Goal: Task Accomplishment & Management: Complete application form

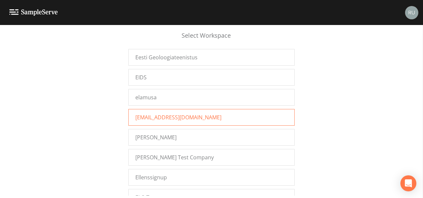
scroll to position [3027, 0]
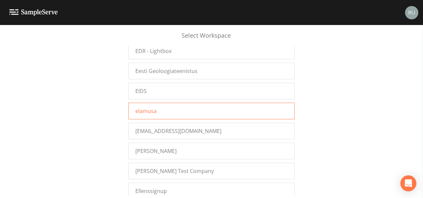
click at [151, 107] on span "elamusa" at bounding box center [145, 111] width 21 height 8
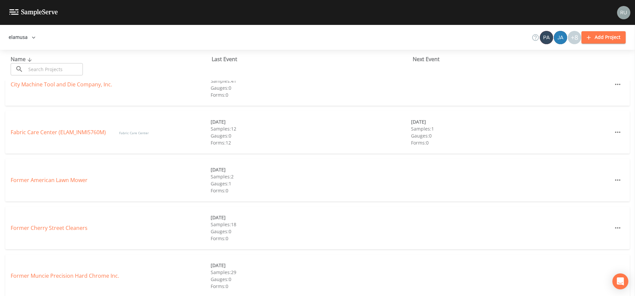
scroll to position [50, 0]
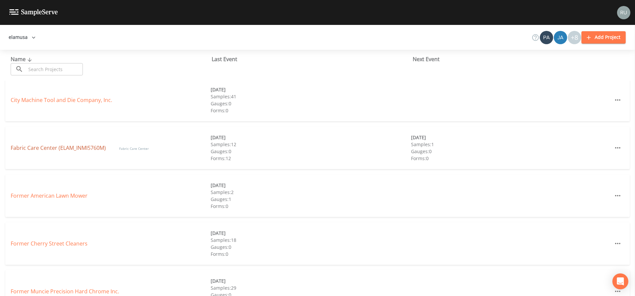
click at [42, 145] on link "Fabric Care Center (ELAM_INMI5760M)" at bounding box center [58, 147] width 95 height 7
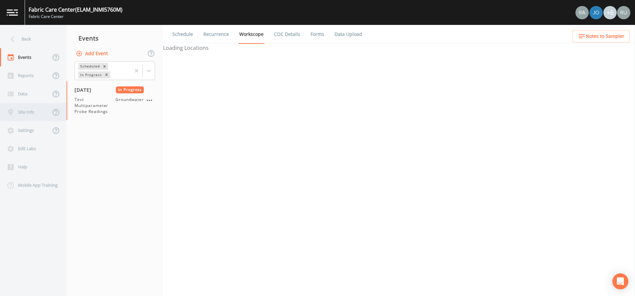
select select "4f082be6-97a7-4f70-a81f-c26a4e896ad7"
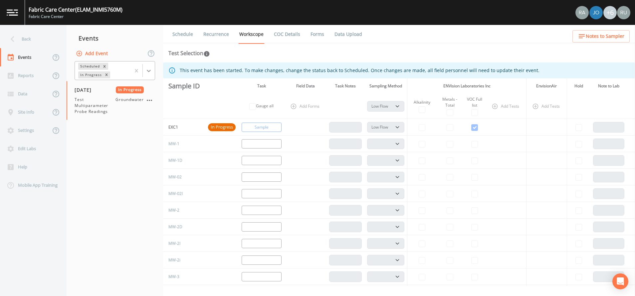
click at [147, 72] on icon at bounding box center [148, 71] width 7 height 7
click at [97, 92] on div "Completed" at bounding box center [115, 89] width 81 height 11
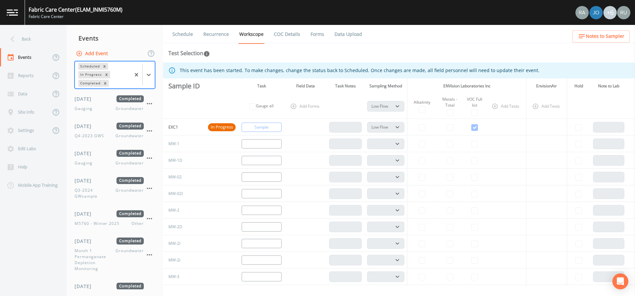
scroll to position [270, 0]
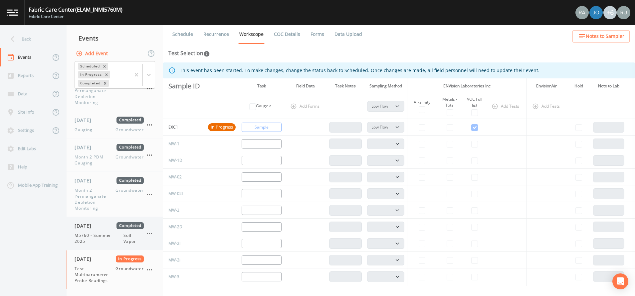
click at [88, 233] on span "M5760 - Summer 2025" at bounding box center [99, 239] width 49 height 12
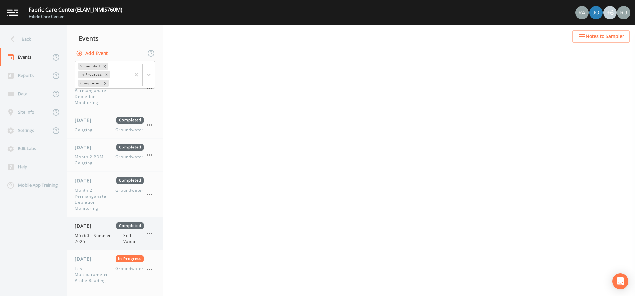
select select "c5bfc0a2-8365-4ab6-a941-dacac289f9c5"
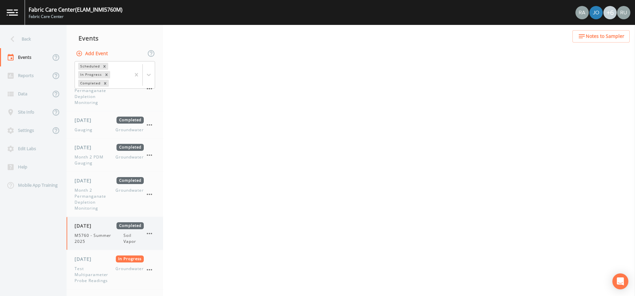
select select "c5bfc0a2-8365-4ab6-a941-dacac289f9c5"
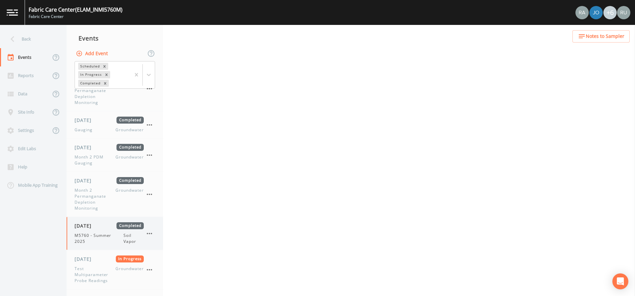
select select "c5bfc0a2-8365-4ab6-a941-dacac289f9c5"
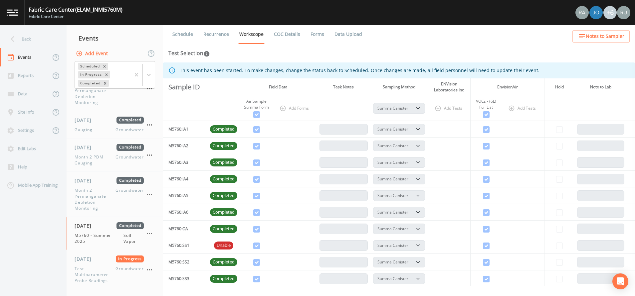
click at [316, 34] on link "Forms" at bounding box center [317, 34] width 16 height 19
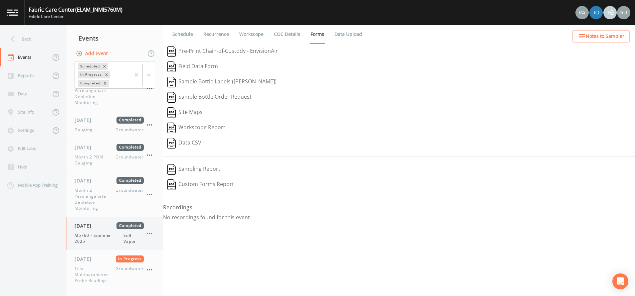
click at [152, 235] on icon "button" at bounding box center [149, 234] width 8 height 8
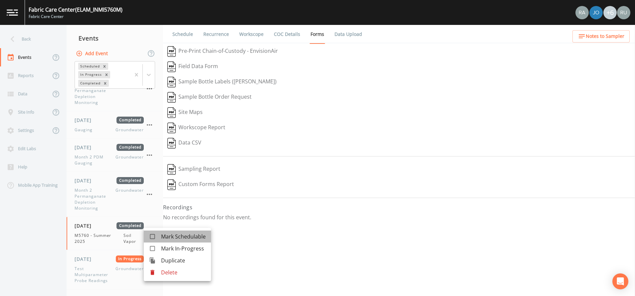
click at [171, 237] on span "Mark Schedulable" at bounding box center [183, 237] width 45 height 8
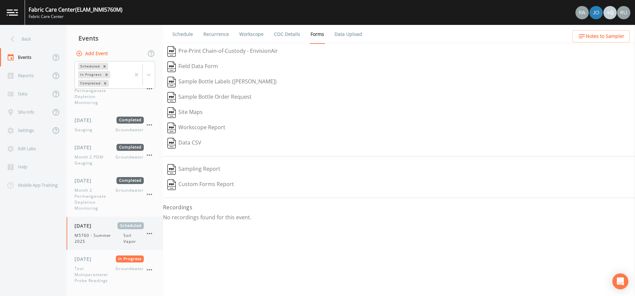
click at [150, 237] on icon "button" at bounding box center [149, 234] width 8 height 8
click at [161, 235] on span "Mark In-Progress" at bounding box center [182, 237] width 43 height 8
click at [85, 232] on div "08/10/2025 In Progress M5760 - Summer 2025 Soil Vapor" at bounding box center [109, 234] width 69 height 22
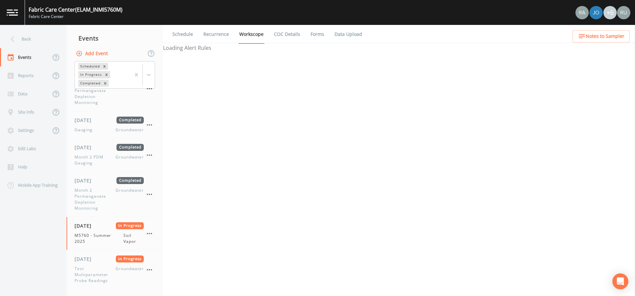
select select "c5bfc0a2-8365-4ab6-a941-dacac289f9c5"
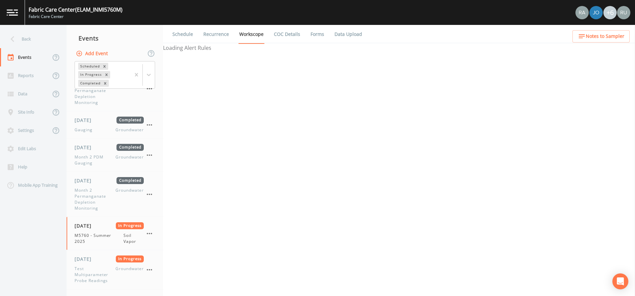
select select "c5bfc0a2-8365-4ab6-a941-dacac289f9c5"
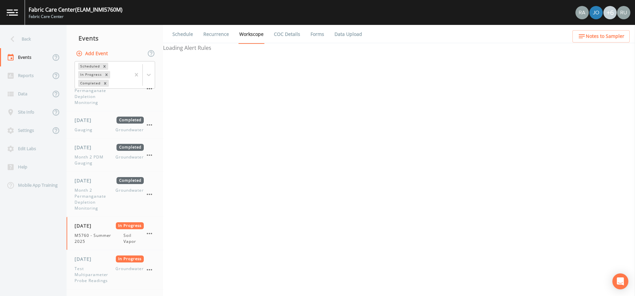
select select "c5bfc0a2-8365-4ab6-a941-dacac289f9c5"
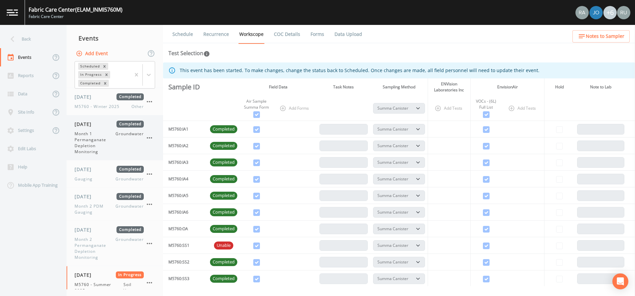
scroll to position [270, 0]
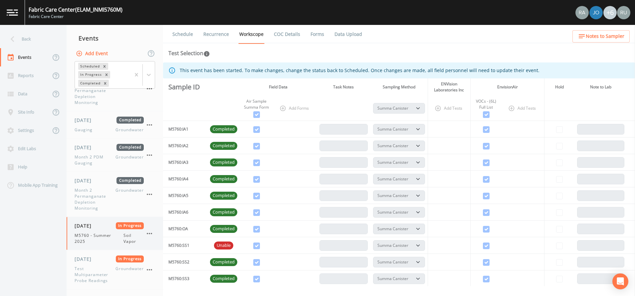
click at [85, 235] on span "M5760 - Summer 2025" at bounding box center [99, 239] width 49 height 12
select select "c5bfc0a2-8365-4ab6-a941-dacac289f9c5"
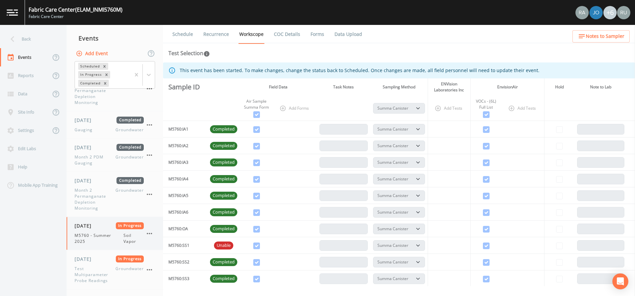
select select "c5bfc0a2-8365-4ab6-a941-dacac289f9c5"
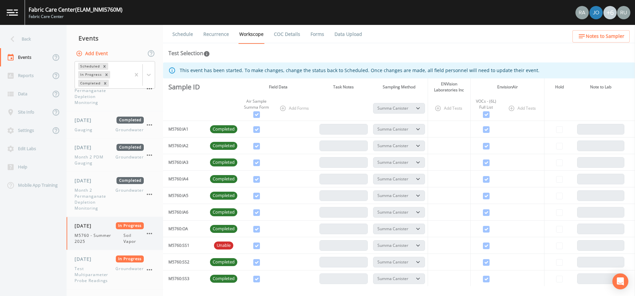
select select "c5bfc0a2-8365-4ab6-a941-dacac289f9c5"
click at [315, 35] on link "Forms" at bounding box center [317, 34] width 16 height 19
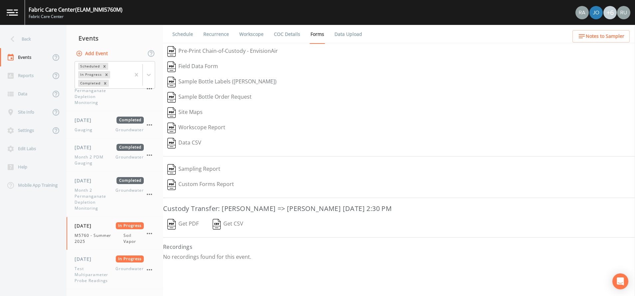
click at [186, 225] on button "Get PDF" at bounding box center [183, 224] width 40 height 15
